Goal: Task Accomplishment & Management: Manage account settings

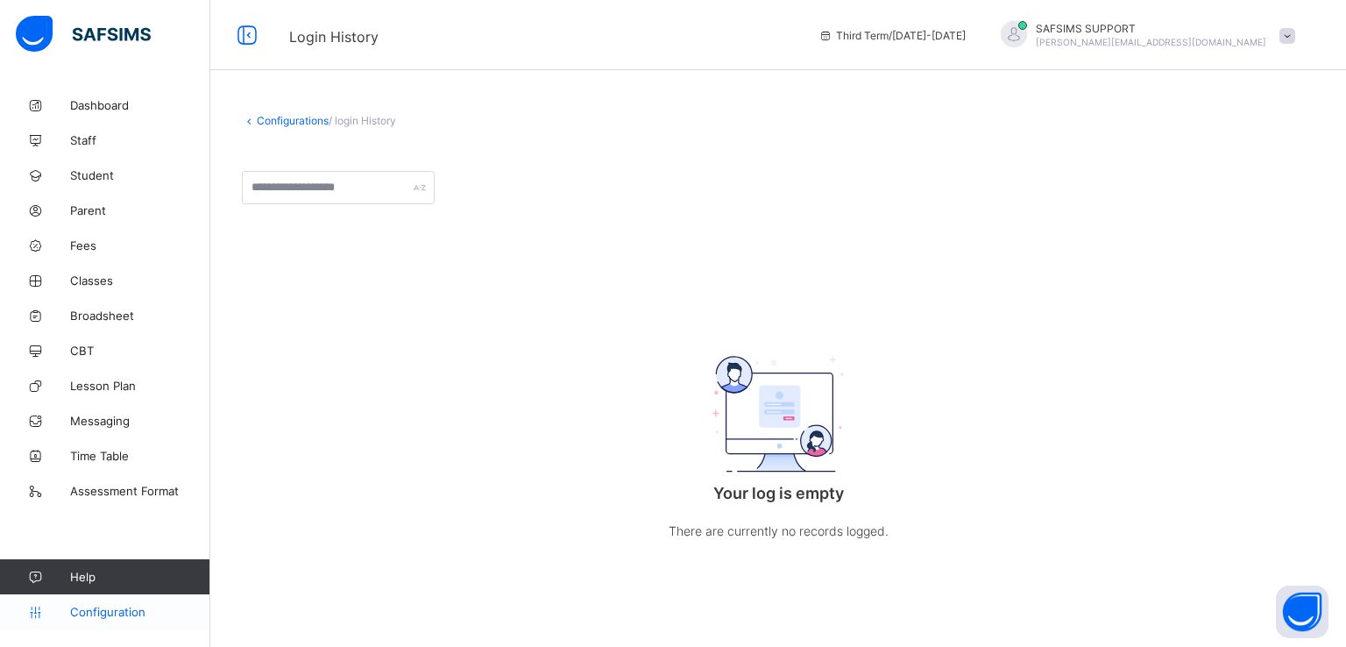
click at [87, 607] on span "Configuration" at bounding box center [139, 612] width 139 height 14
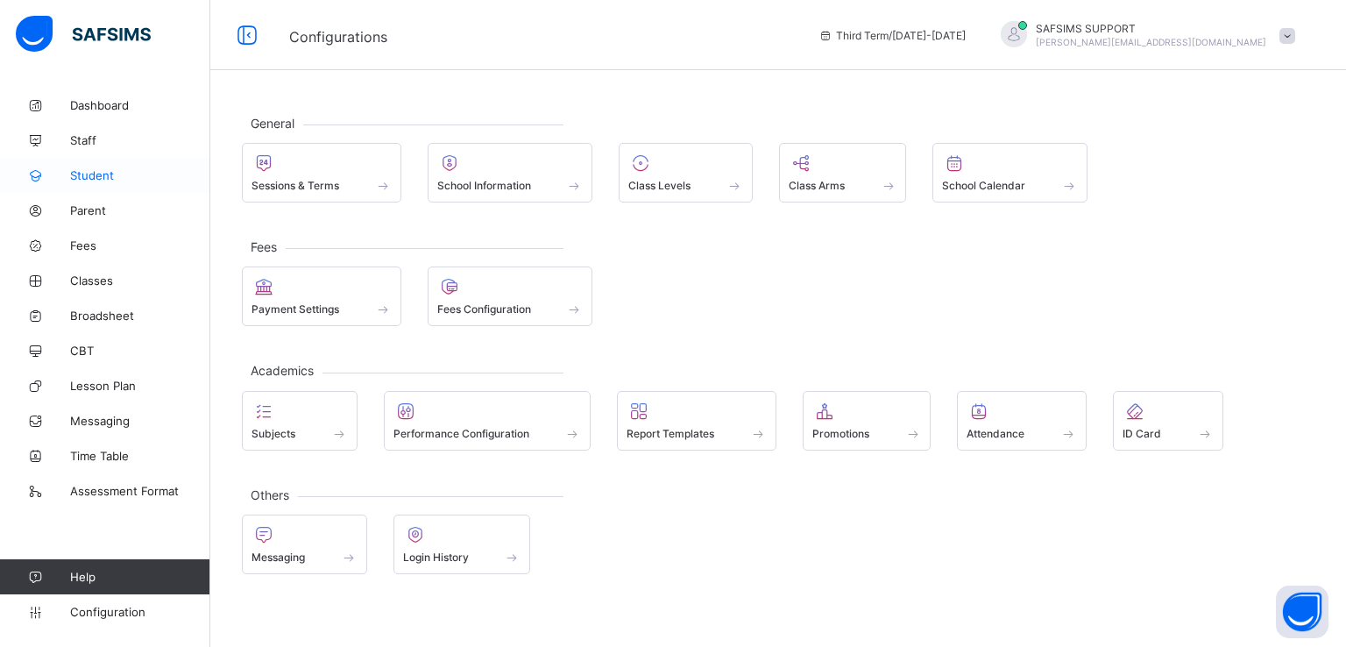
click at [95, 169] on span "Student" at bounding box center [140, 175] width 140 height 14
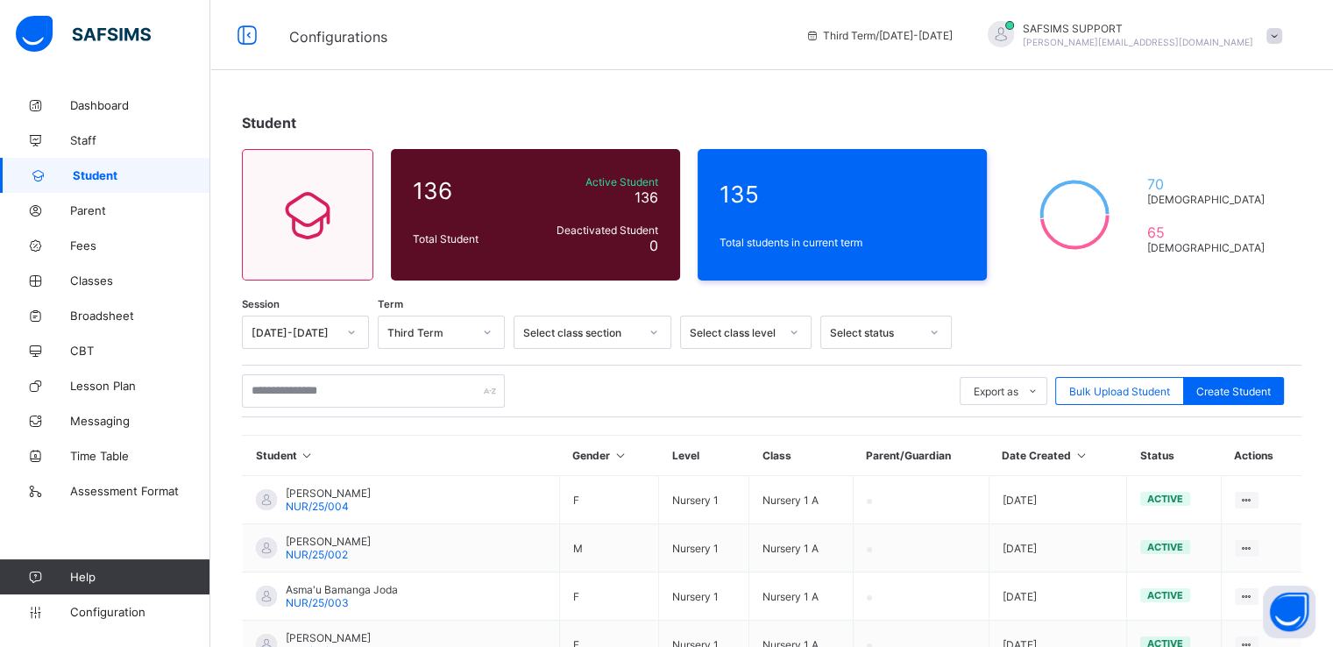
scroll to position [417, 0]
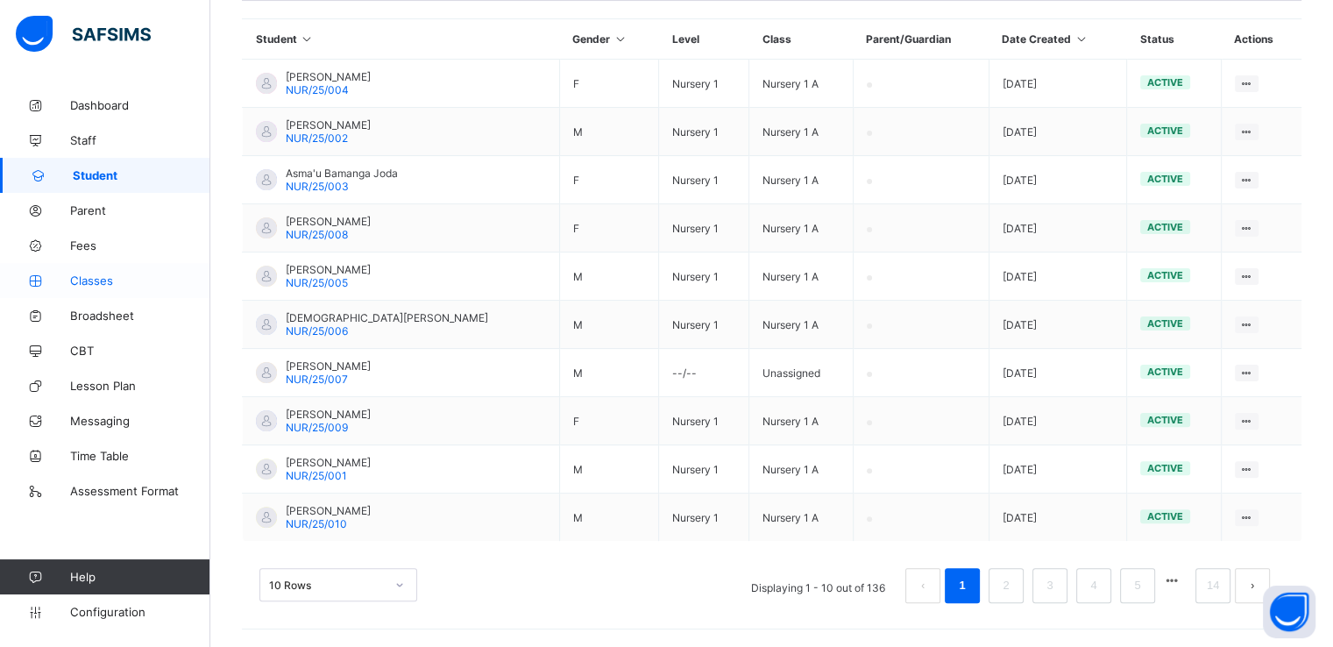
click at [95, 283] on span "Classes" at bounding box center [140, 280] width 140 height 14
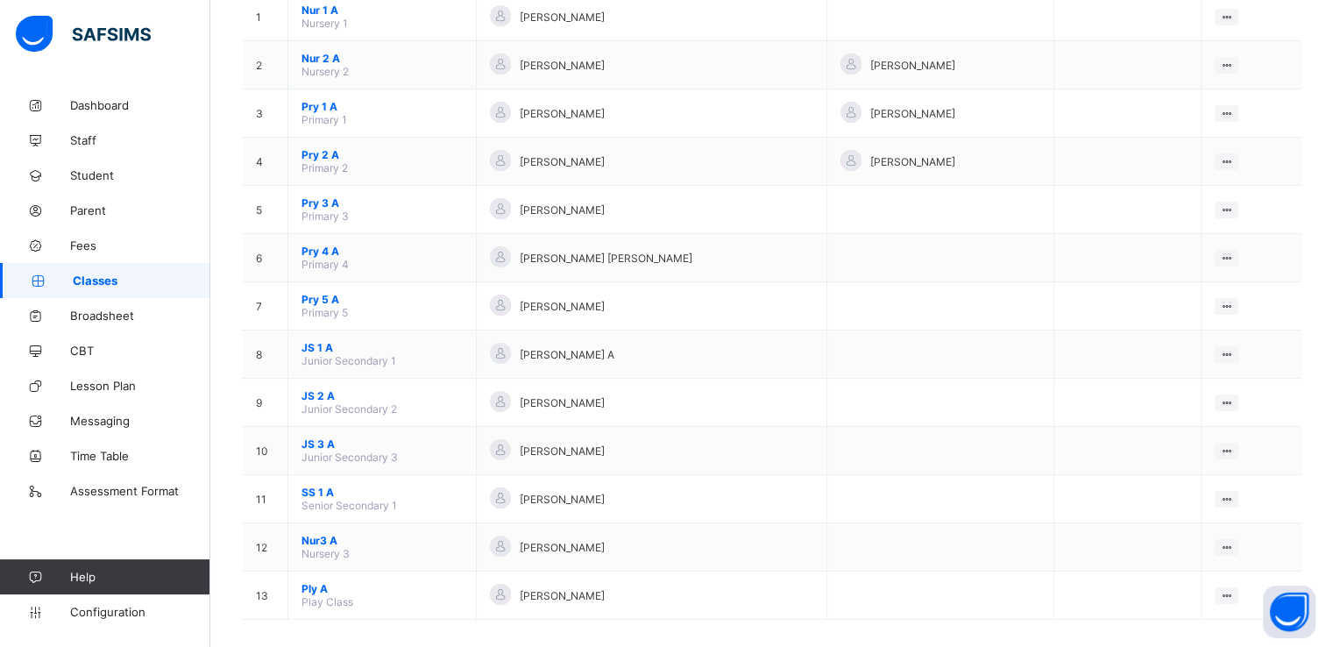
scroll to position [231, 0]
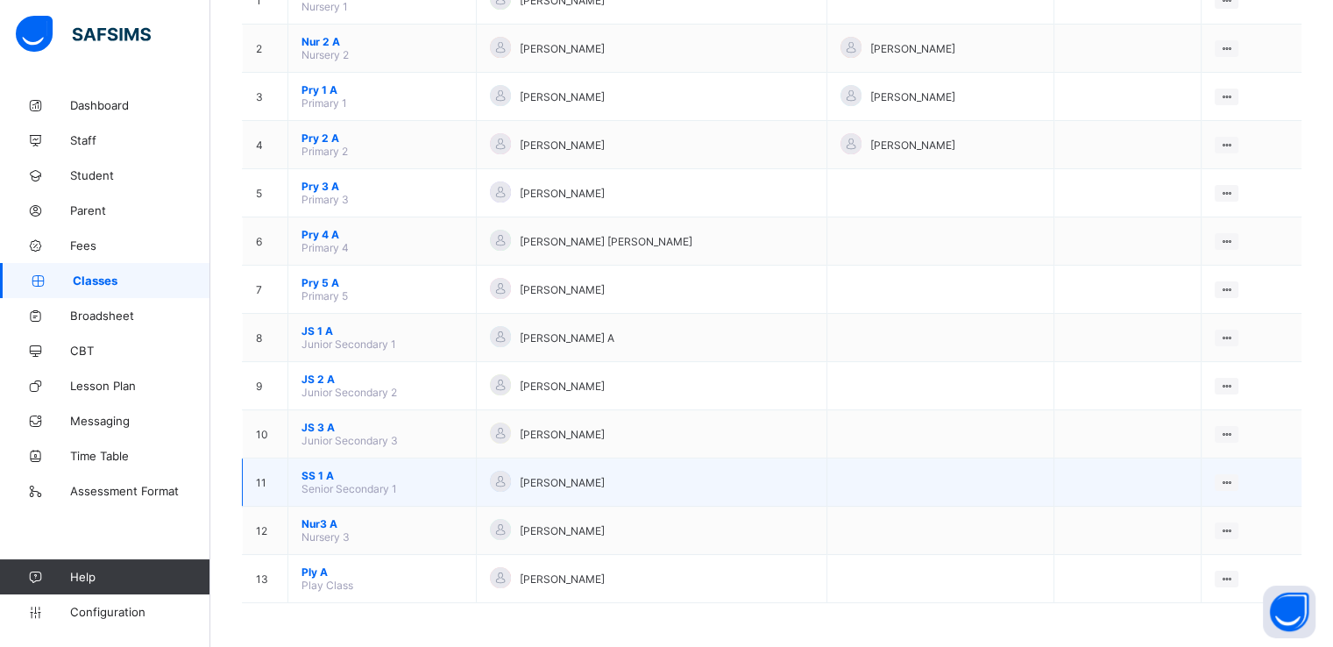
click at [313, 474] on span "SS 1 A" at bounding box center [382, 475] width 161 height 13
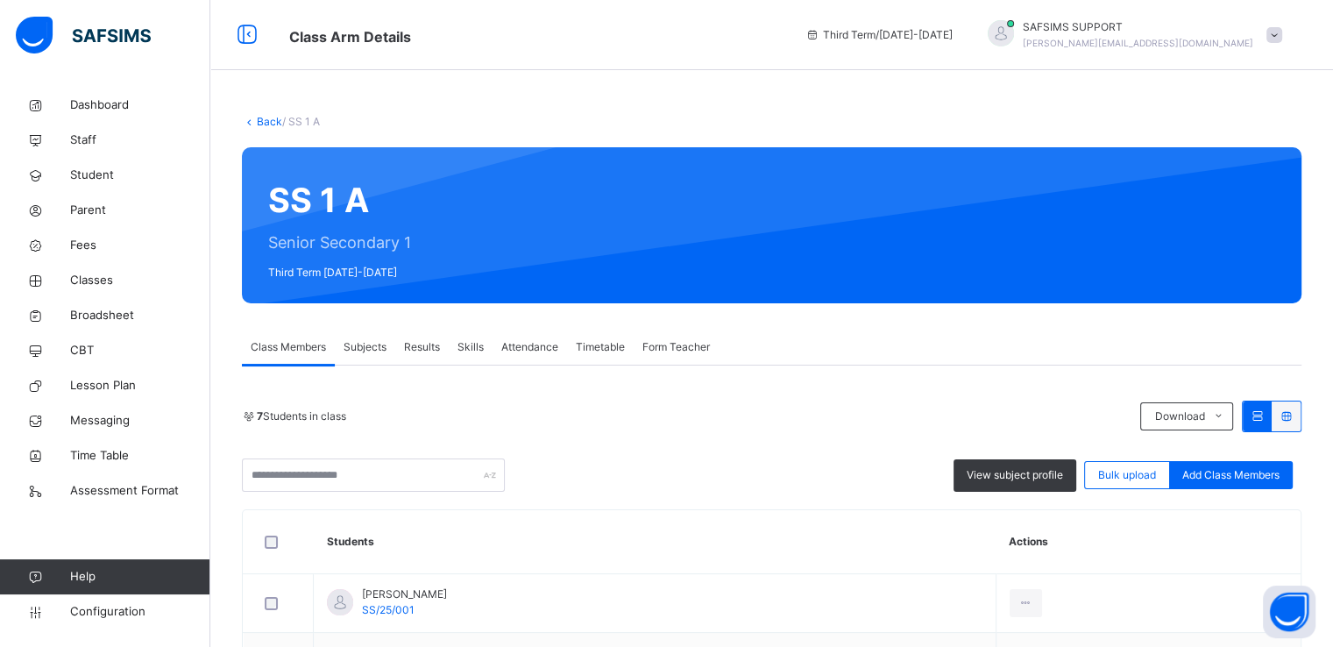
click at [359, 347] on span "Subjects" at bounding box center [365, 347] width 43 height 16
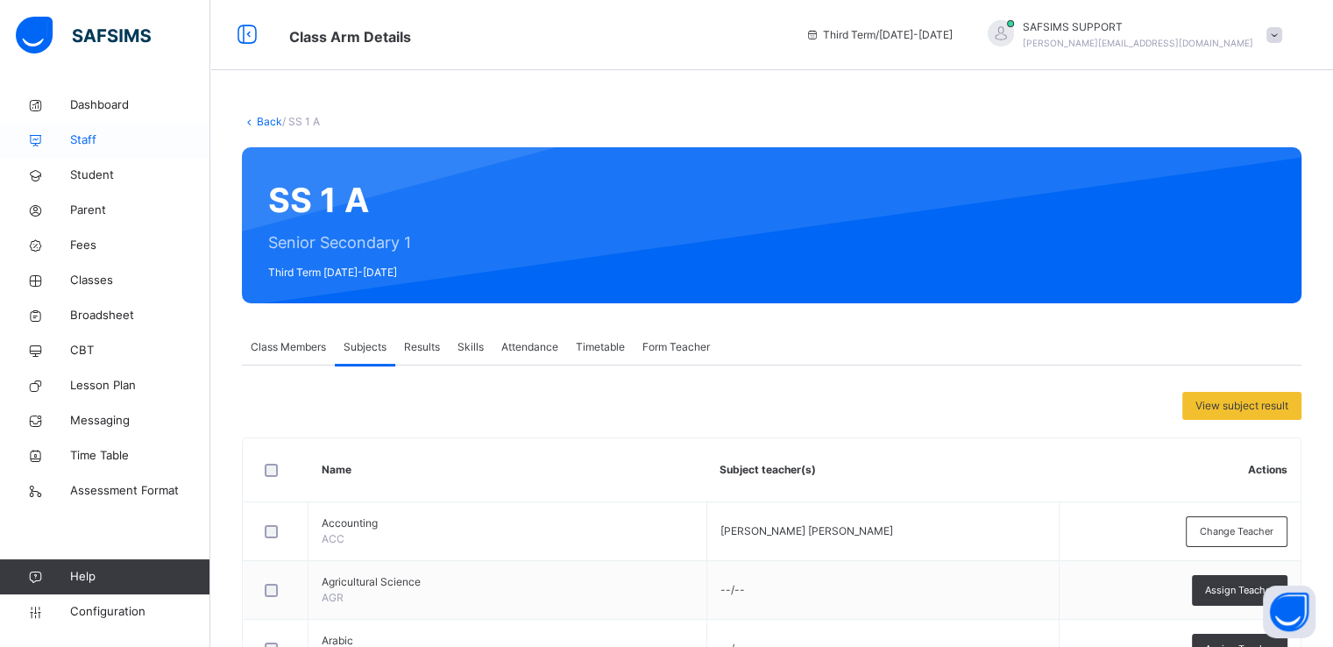
click at [82, 137] on span "Staff" at bounding box center [140, 140] width 140 height 18
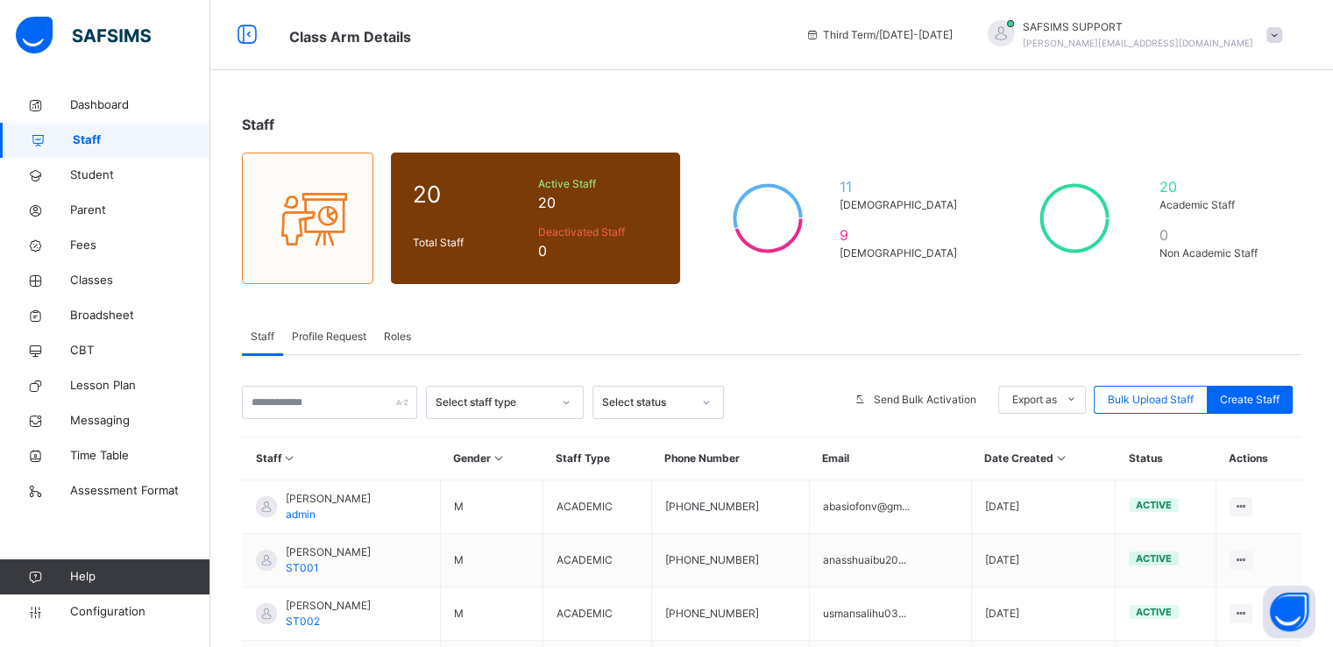
click at [323, 337] on span "Profile Request" at bounding box center [329, 337] width 75 height 16
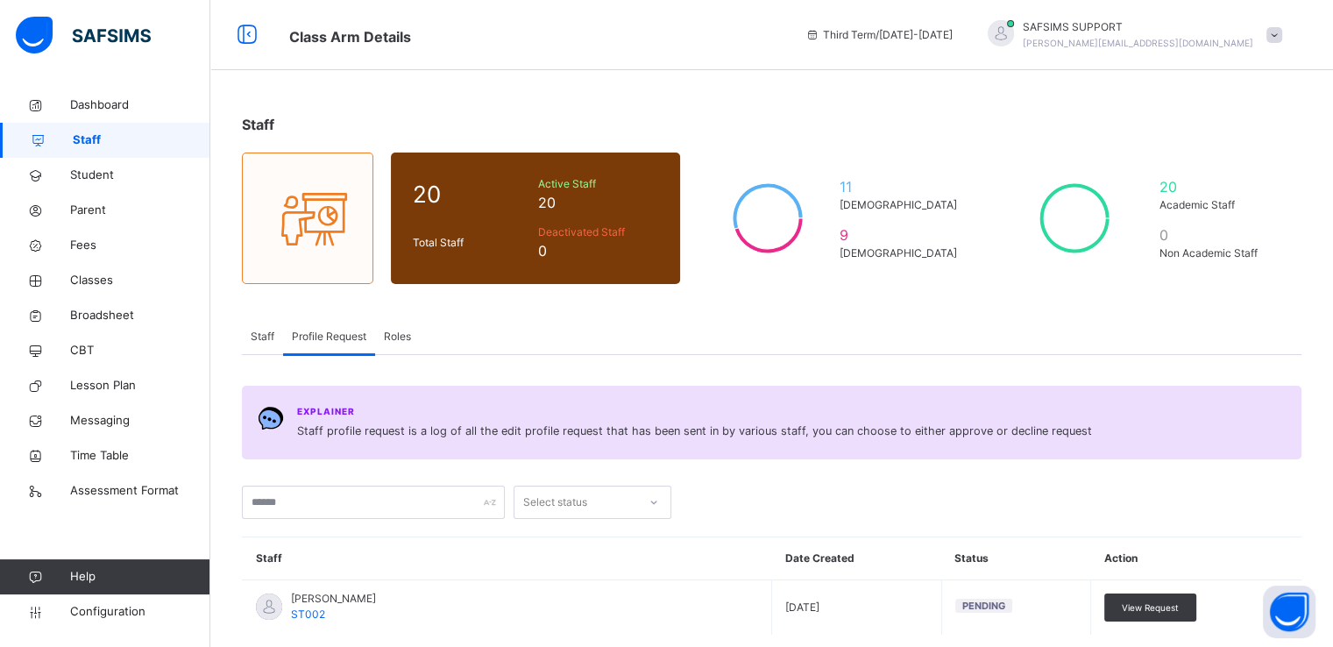
scroll to position [94, 0]
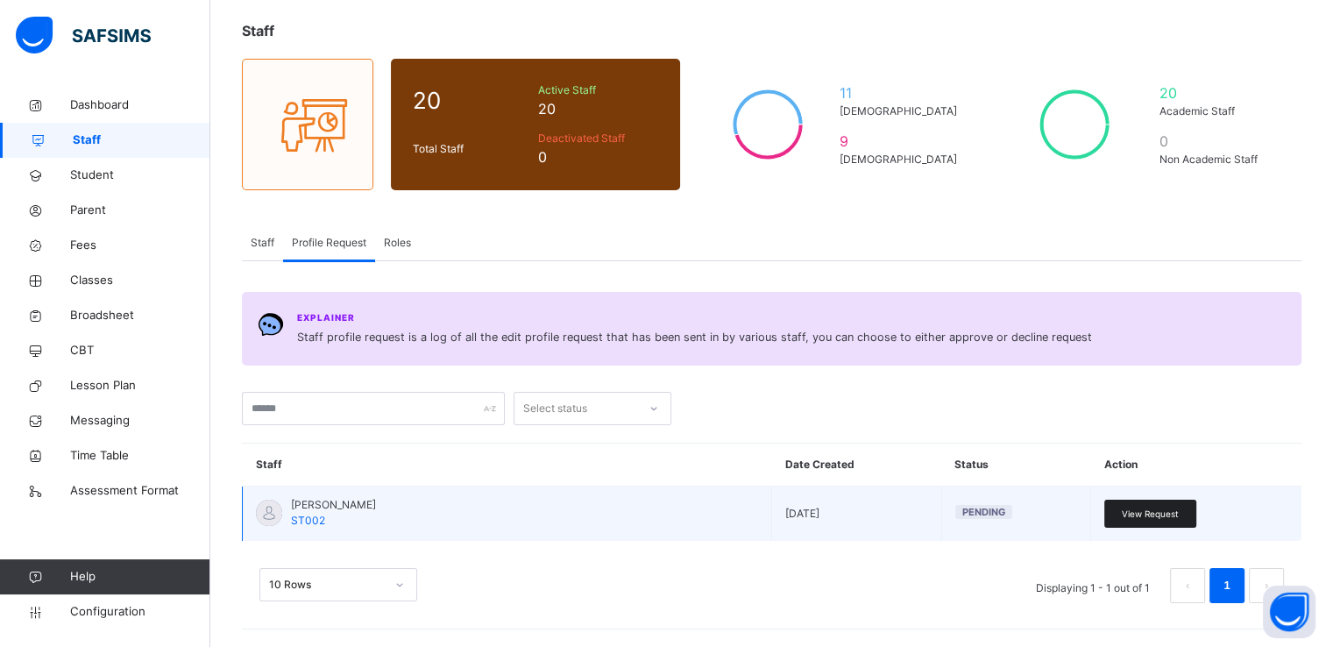
click at [1150, 517] on span "View Request" at bounding box center [1150, 514] width 57 height 13
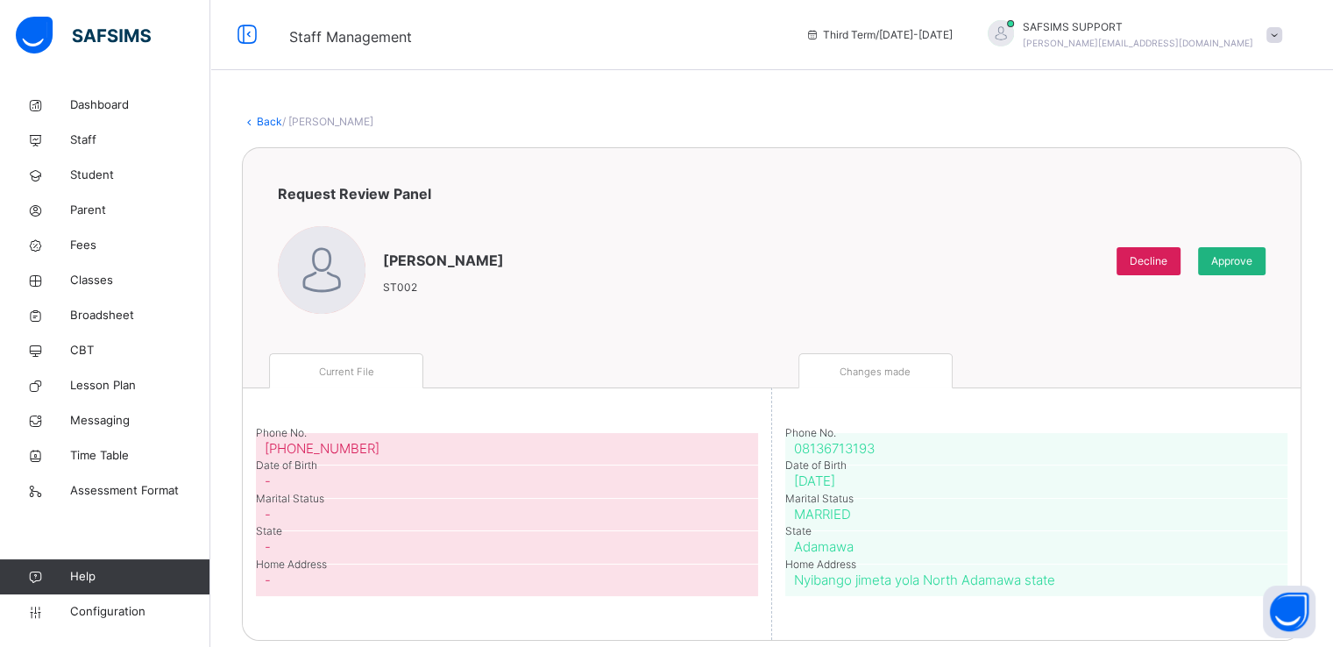
click at [1246, 266] on span "Approve" at bounding box center [1231, 261] width 41 height 16
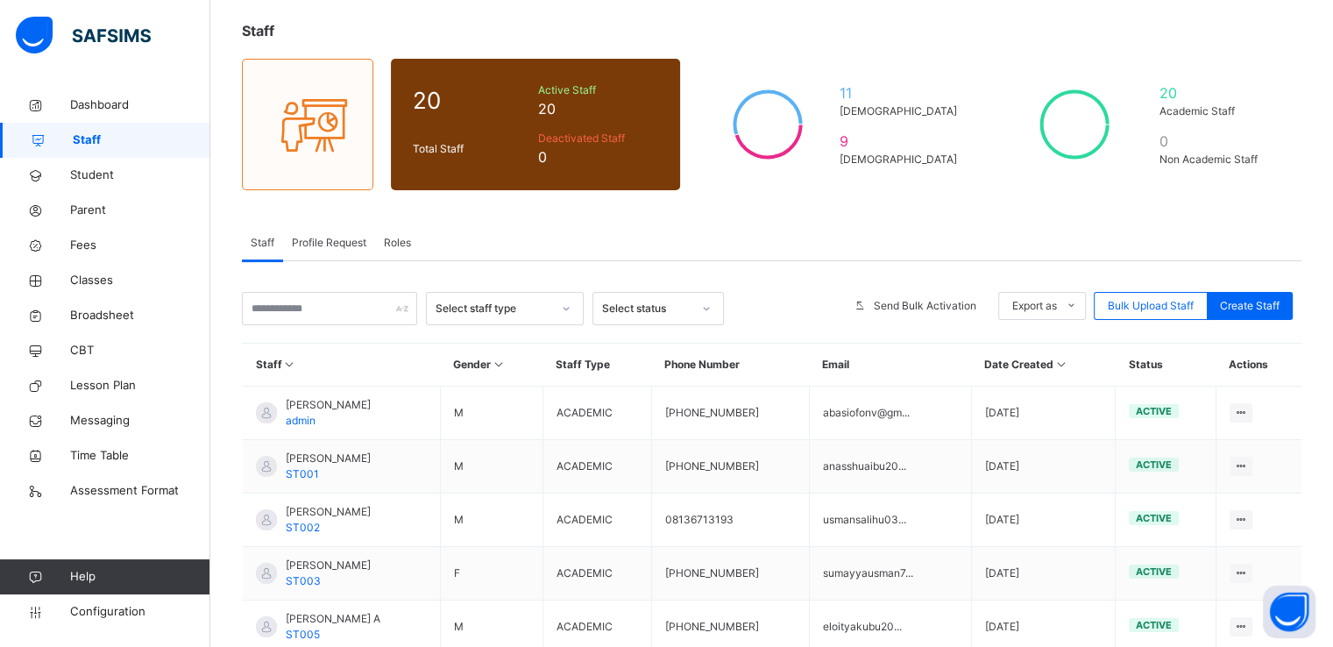
click at [396, 239] on span "Roles" at bounding box center [397, 243] width 27 height 16
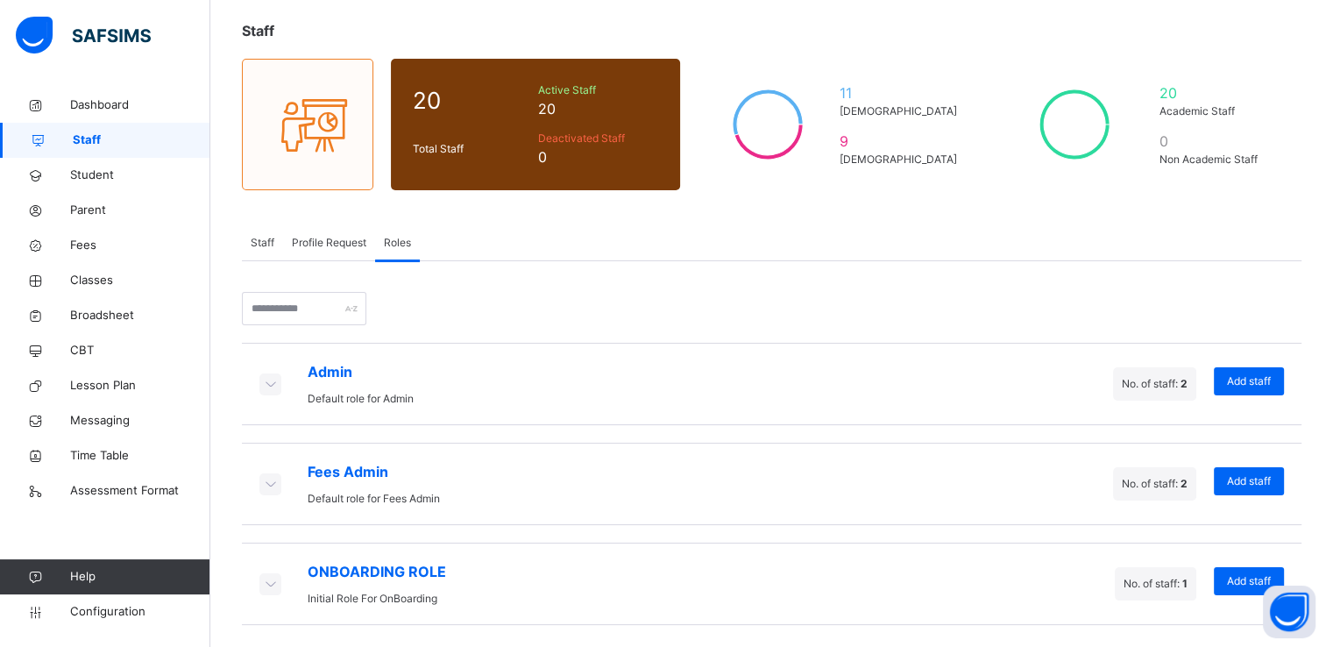
scroll to position [97, 0]
